Goal: Transaction & Acquisition: Purchase product/service

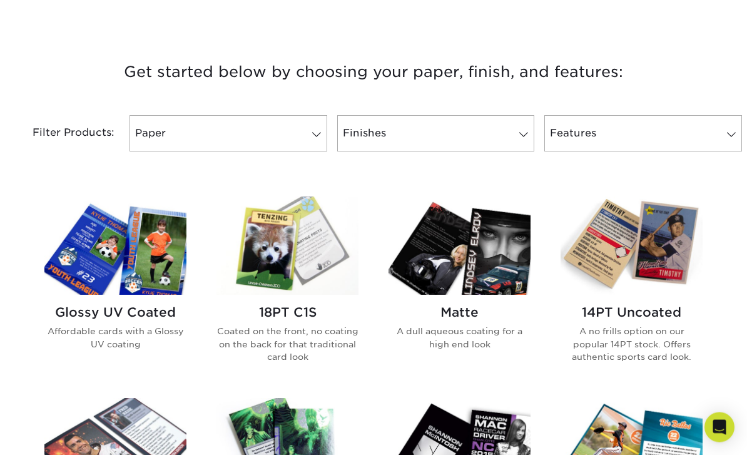
scroll to position [451, 0]
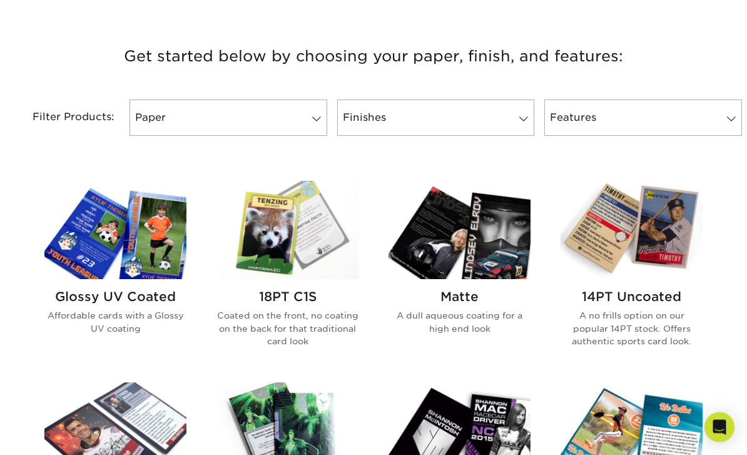
click at [265, 271] on img at bounding box center [287, 230] width 142 height 98
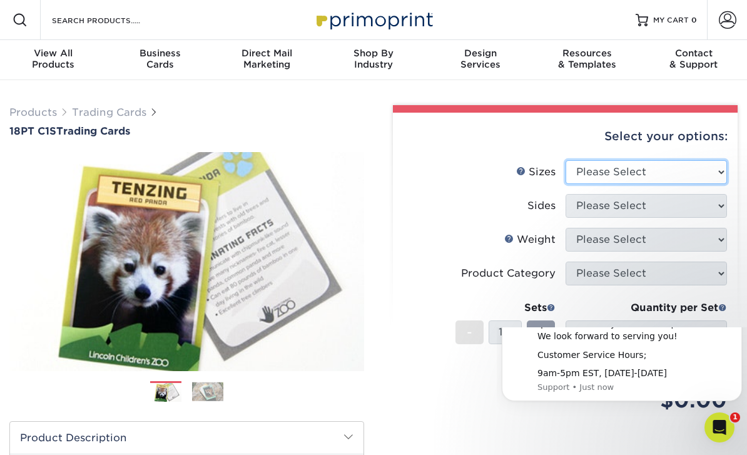
click at [692, 178] on select "Please Select 2.5" x 3.5"" at bounding box center [646, 172] width 162 height 24
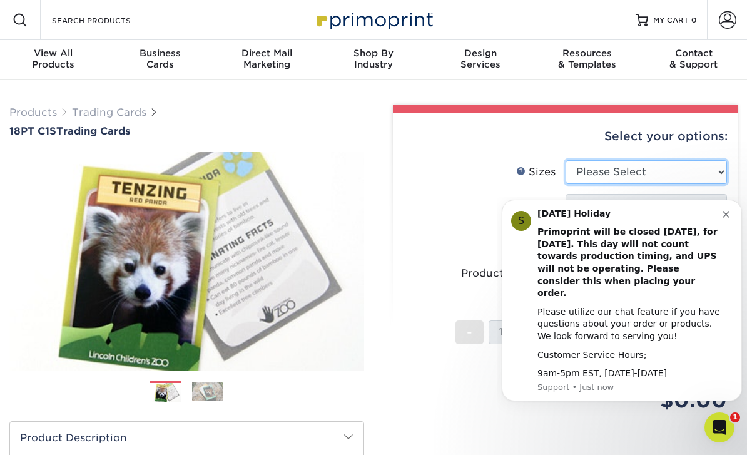
select select "2.50x3.50"
click at [711, 195] on select "Please Select Print Both Sides Print Front Only" at bounding box center [646, 206] width 162 height 24
select select "13abbda7-1d64-4f25-8bb2-c179b224825d"
click at [732, 218] on button "Dismiss notification" at bounding box center [727, 213] width 10 height 10
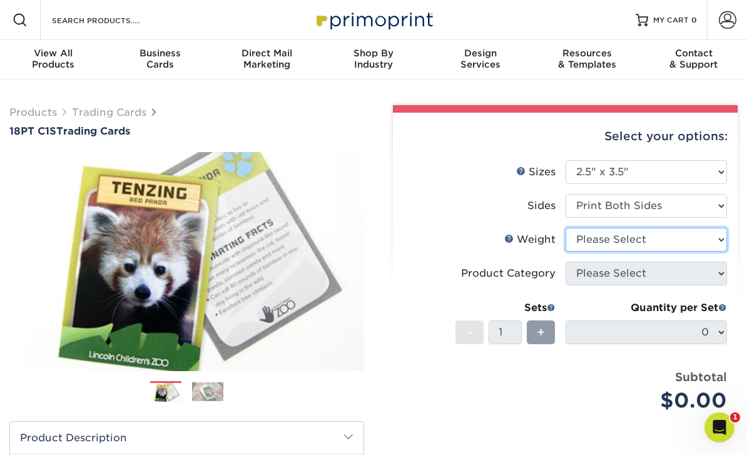
click at [717, 240] on select "Please Select 18PT C1S" at bounding box center [646, 240] width 162 height 24
select select "18PTC1S"
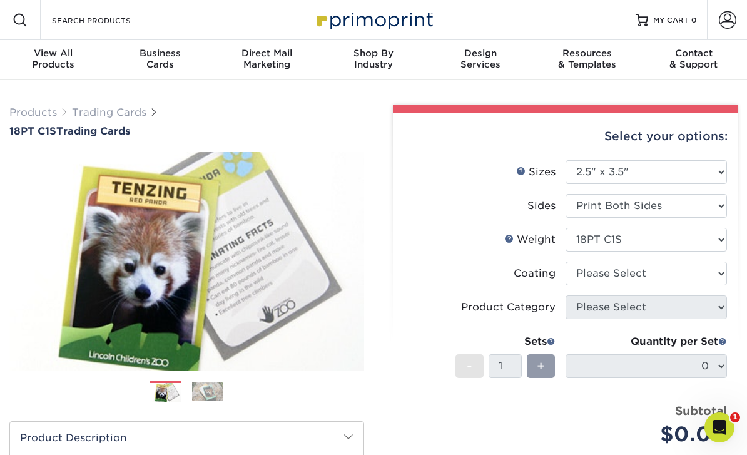
click at [712, 269] on select at bounding box center [646, 273] width 162 height 24
select select "3e7618de-abca-4bda-9f97-8b9129e913d8"
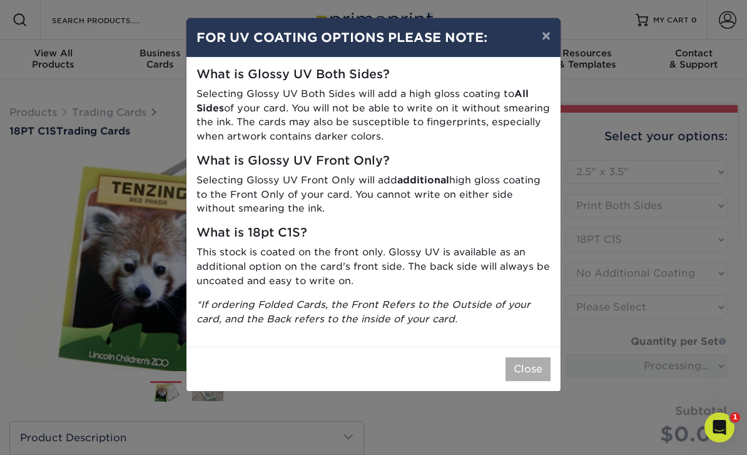
click at [530, 366] on button "Close" at bounding box center [527, 369] width 45 height 24
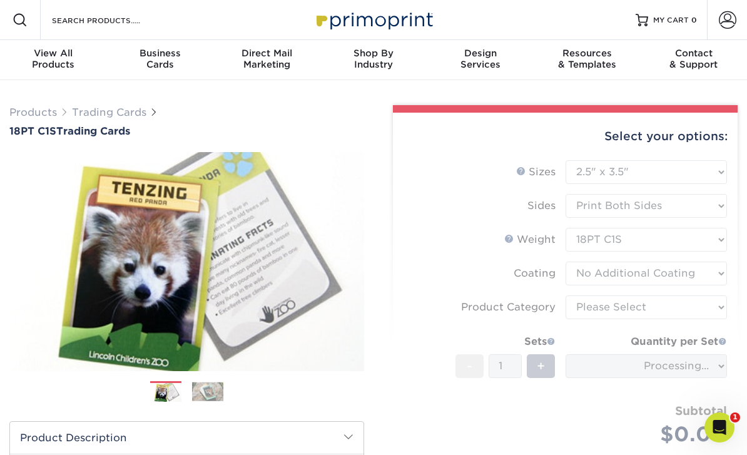
click at [656, 303] on form "Sizes Help Sizes Please Select 2.5" x 3.5" Sides Please Select 18PT C1S" at bounding box center [565, 317] width 325 height 315
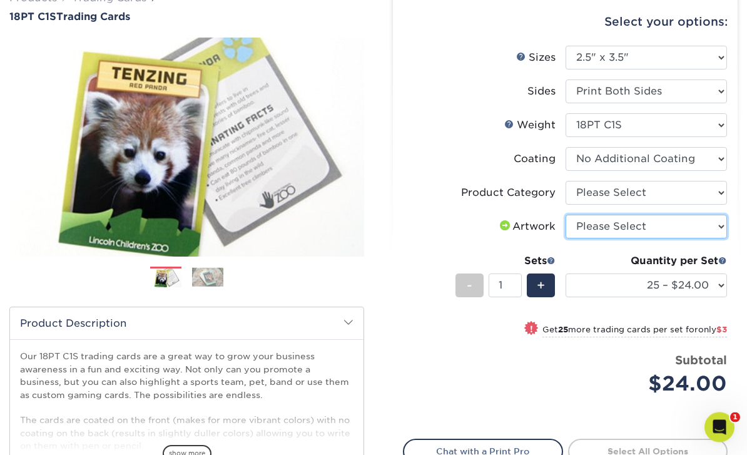
click at [691, 230] on select "Please Select I will upload files I need a design - $100" at bounding box center [646, 227] width 162 height 24
select select "upload"
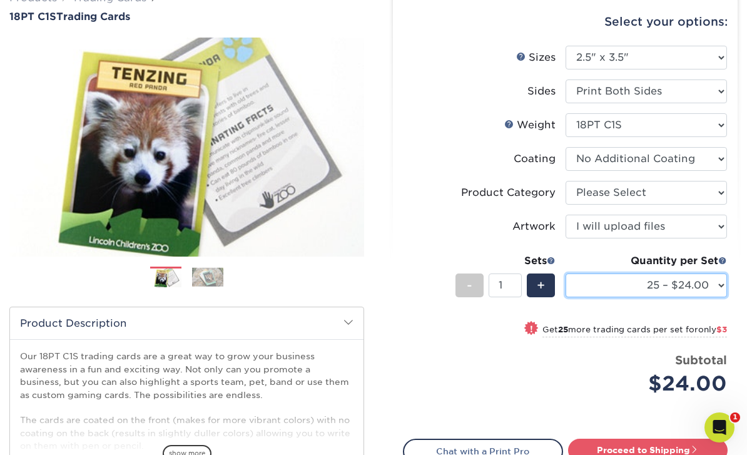
click at [701, 278] on select "25 – $24.00 50 – $27.00 75 – $35.00 100 – $39.00 250 – $45.00 500 – $55.00 1000…" at bounding box center [646, 285] width 162 height 24
select select "100 – $39.00"
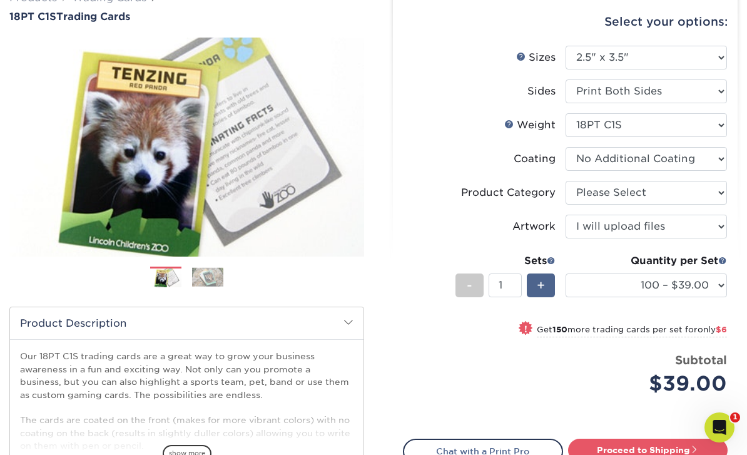
click at [548, 292] on div "+" at bounding box center [541, 285] width 28 height 24
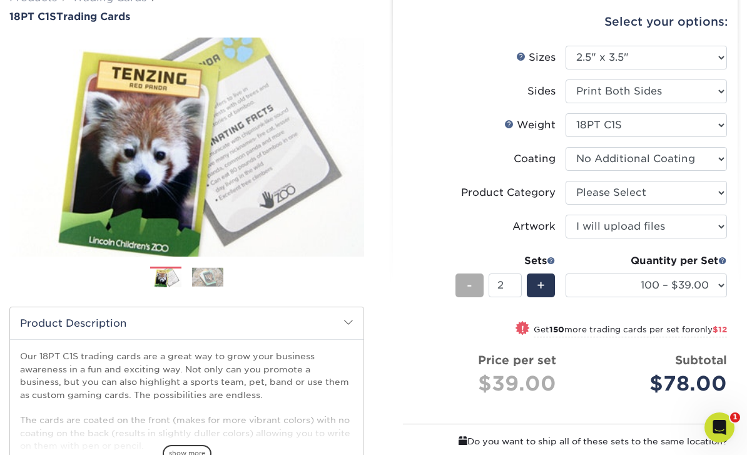
click at [467, 295] on div "-" at bounding box center [469, 285] width 28 height 24
type input "1"
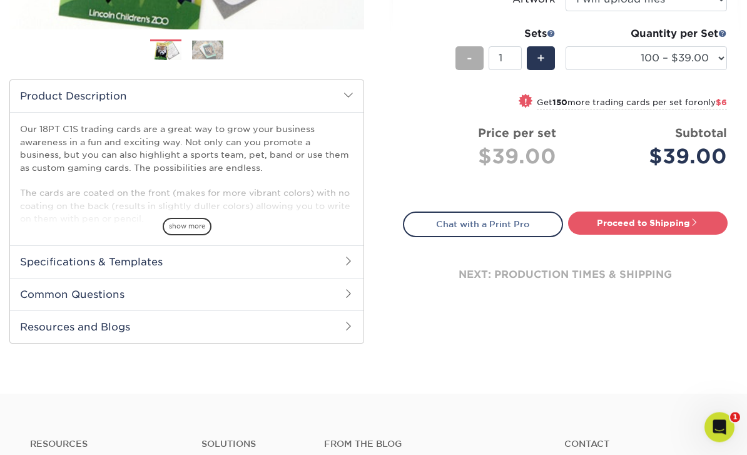
scroll to position [361, 0]
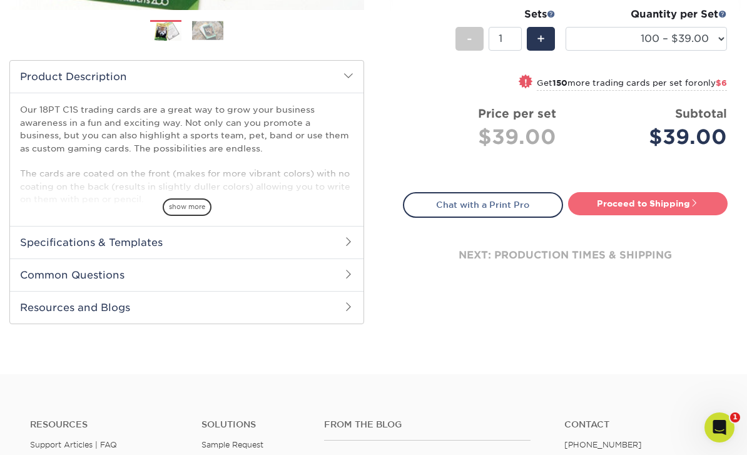
click at [634, 213] on link "Proceed to Shipping" at bounding box center [648, 203] width 160 height 23
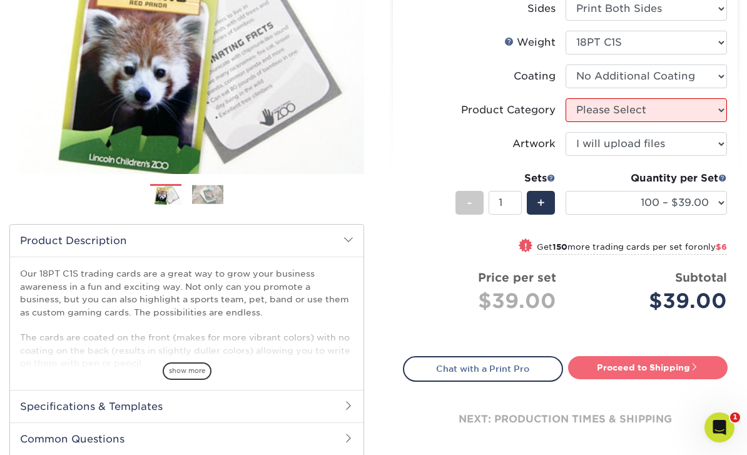
scroll to position [210, 0]
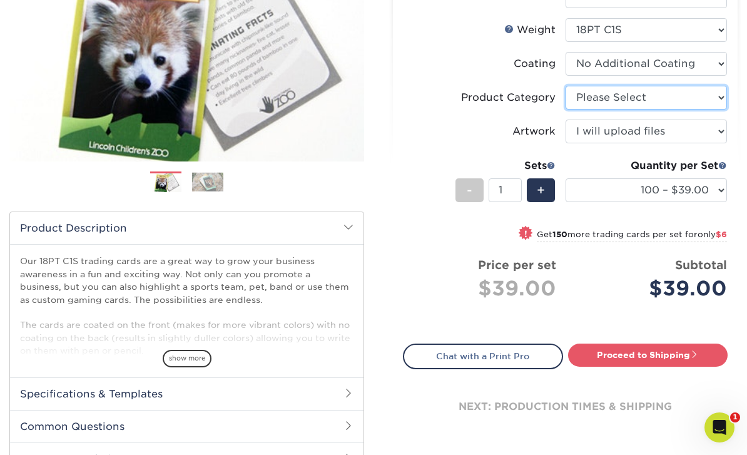
click at [709, 96] on select "Please Select Trading Cards" at bounding box center [646, 98] width 162 height 24
select select "c2f9bce9-36c2-409d-b101-c29d9d031e18"
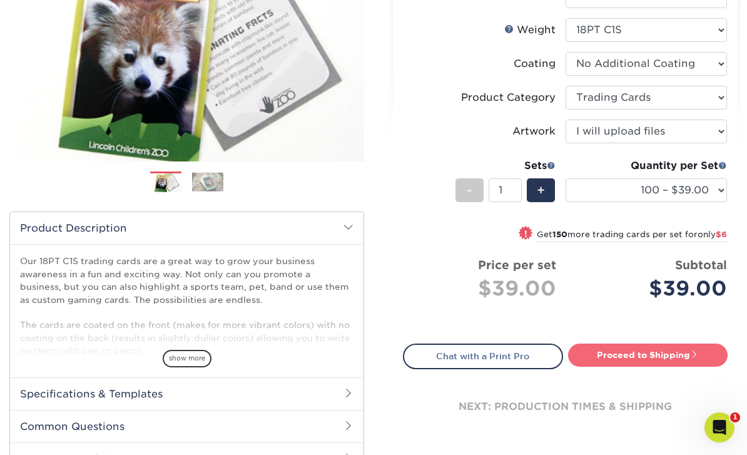
click at [652, 359] on link "Proceed to Shipping" at bounding box center [648, 354] width 160 height 23
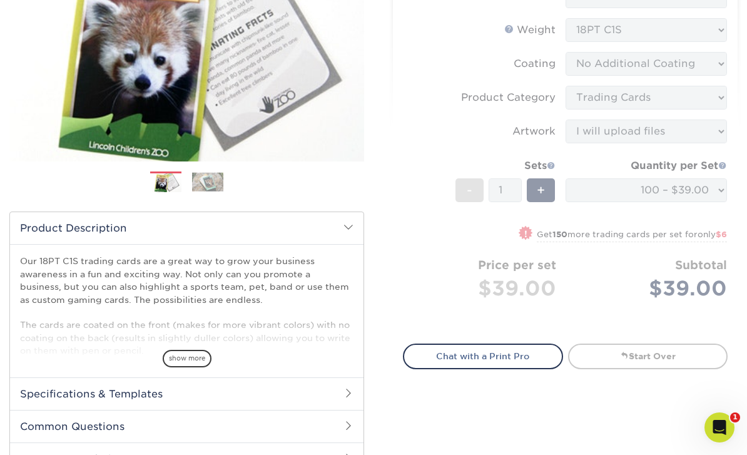
select select "9109923d-7058-4033-817a-6a9dd4fe8c96"
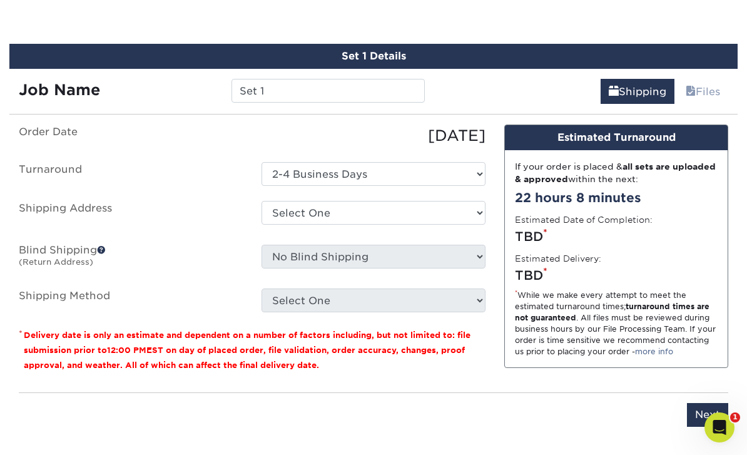
scroll to position [687, 0]
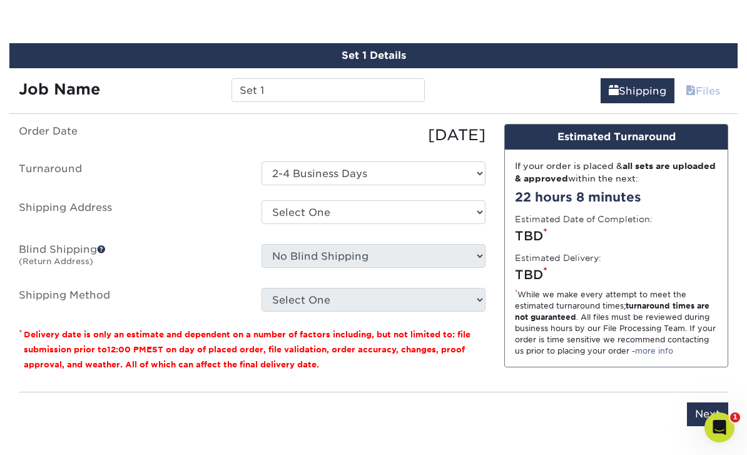
click at [722, 93] on link "Files" at bounding box center [702, 90] width 51 height 25
click at [707, 92] on link "Files" at bounding box center [702, 90] width 51 height 25
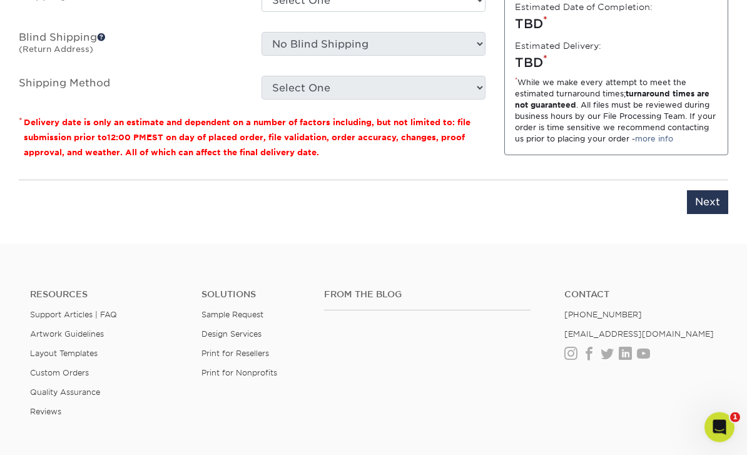
scroll to position [899, 0]
click at [52, 408] on link "Reviews" at bounding box center [45, 411] width 31 height 9
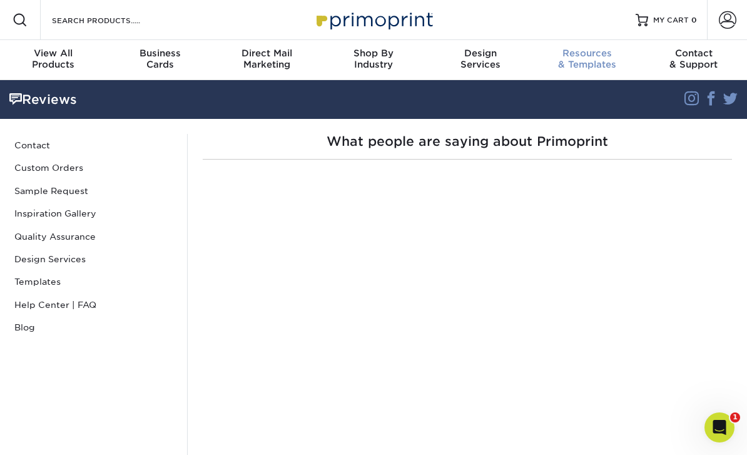
click at [595, 59] on div "Resources & Templates" at bounding box center [587, 59] width 107 height 23
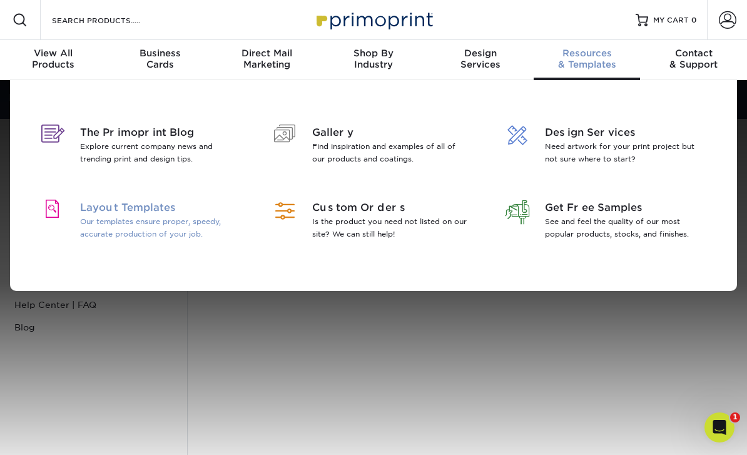
click at [113, 222] on p "Our templates ensure proper, speedy, accurate production of your job." at bounding box center [158, 227] width 156 height 25
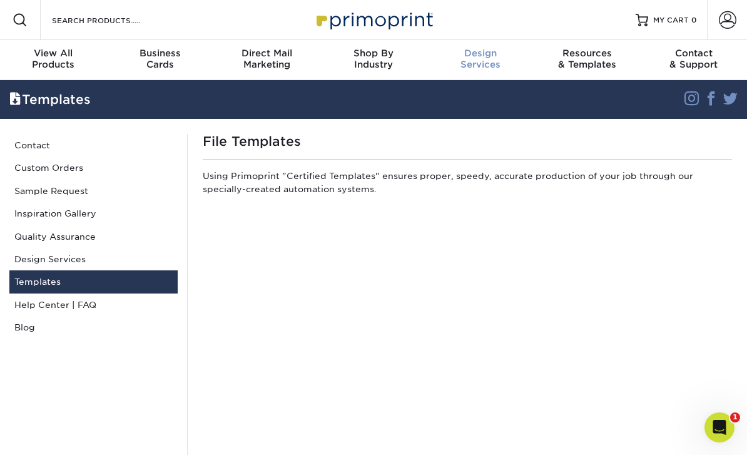
click at [488, 61] on div "Design Services" at bounding box center [480, 59] width 107 height 23
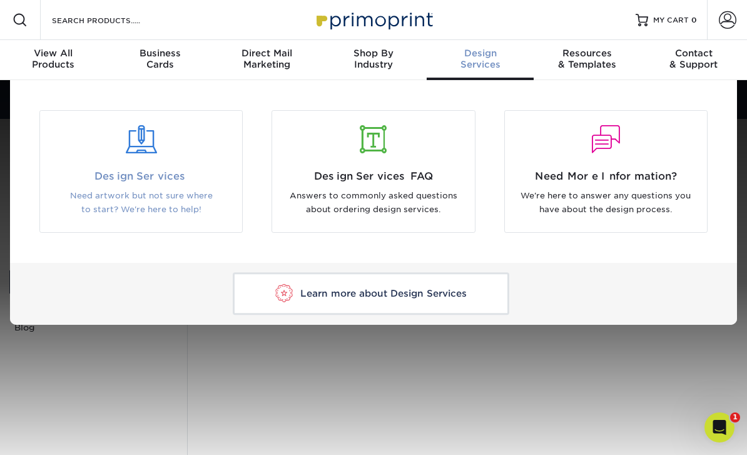
click at [167, 153] on div at bounding box center [140, 140] width 183 height 28
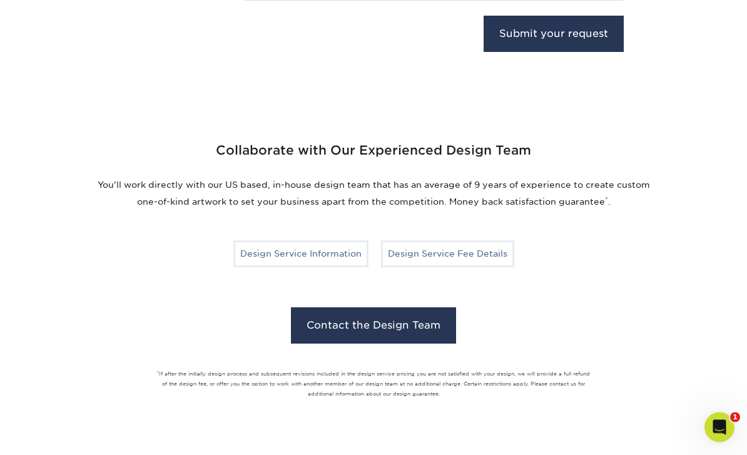
scroll to position [806, 0]
click at [674, 245] on div "Collaborate with Our Experienced Design Team You'll work directly with our US b…" at bounding box center [373, 261] width 747 height 364
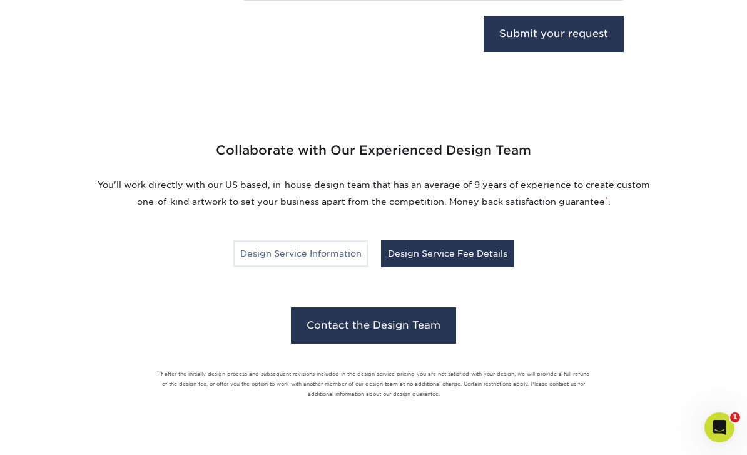
click at [485, 265] on link "Design Service Fee Details" at bounding box center [447, 253] width 133 height 26
